Goal: Task Accomplishment & Management: Manage account settings

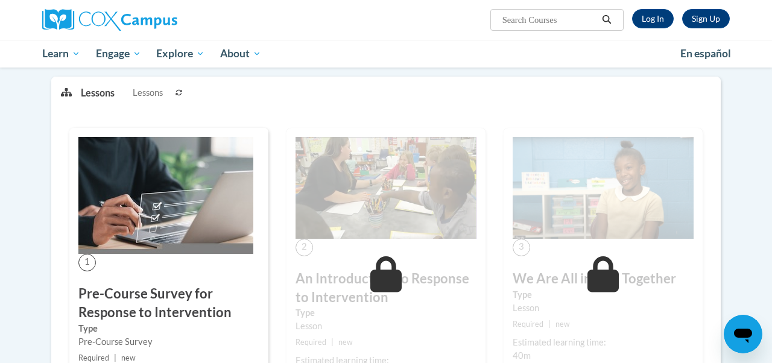
click at [646, 32] on div "Sign Up Log In Search Search..." at bounding box center [385, 20] width 705 height 40
click at [650, 16] on link "Log In" at bounding box center [653, 18] width 42 height 19
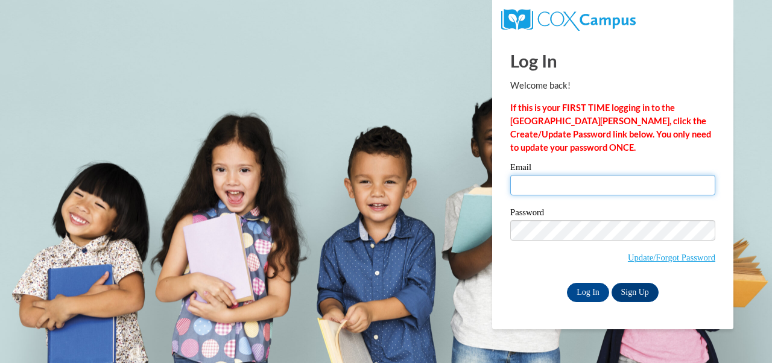
click at [555, 175] on input "Email" at bounding box center [612, 185] width 205 height 20
type input "haicher@mtsd.k12.wi.us"
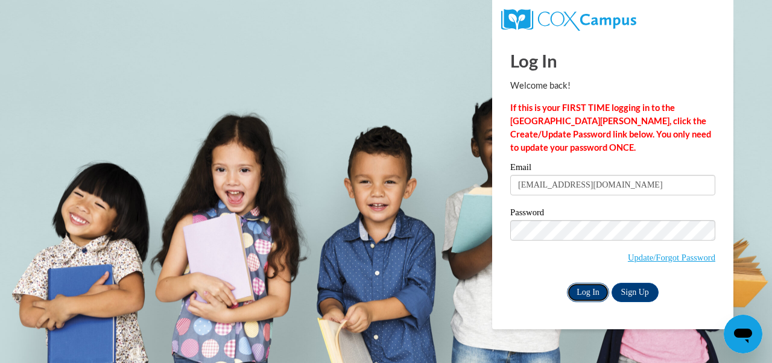
click at [586, 296] on input "Log In" at bounding box center [588, 292] width 42 height 19
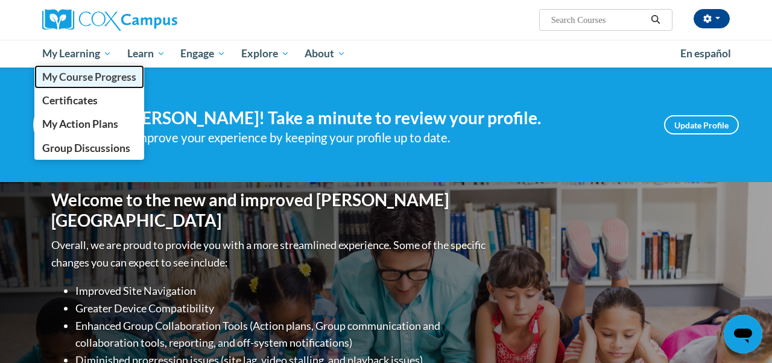
click at [66, 85] on link "My Course Progress" at bounding box center [89, 77] width 110 height 24
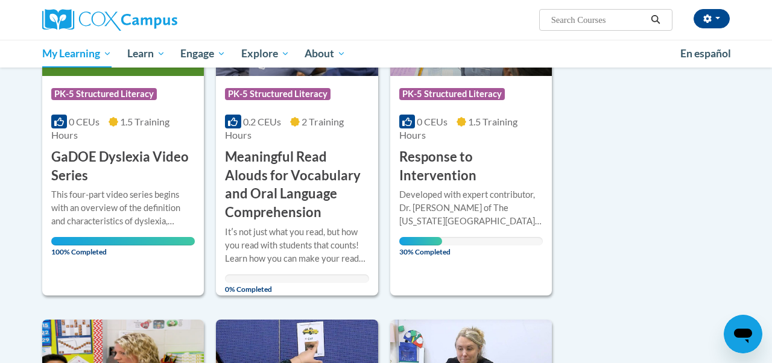
scroll to position [287, 0]
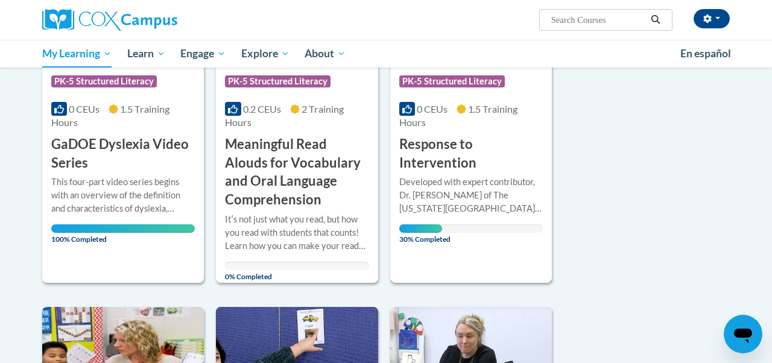
click at [432, 147] on h3 "Response to Intervention" at bounding box center [470, 153] width 143 height 37
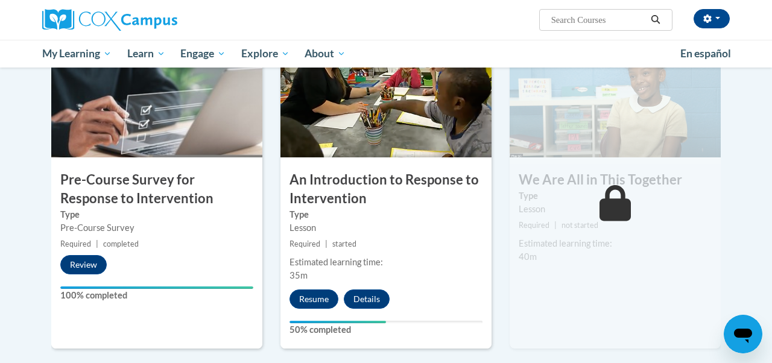
scroll to position [297, 0]
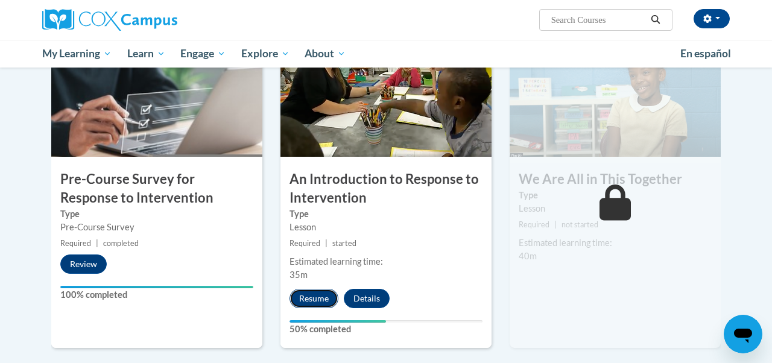
click at [309, 304] on button "Resume" at bounding box center [313, 298] width 49 height 19
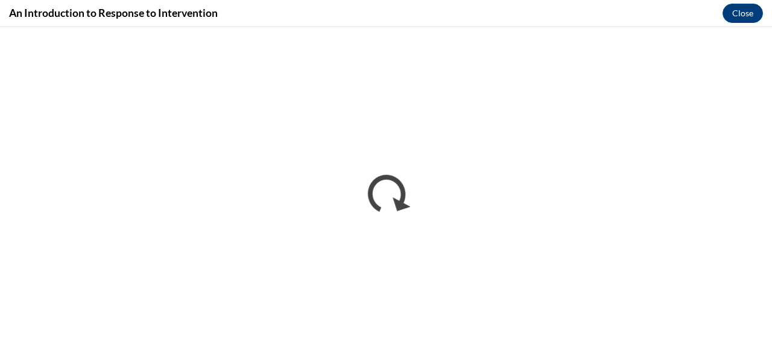
scroll to position [0, 0]
